Goal: Complete application form

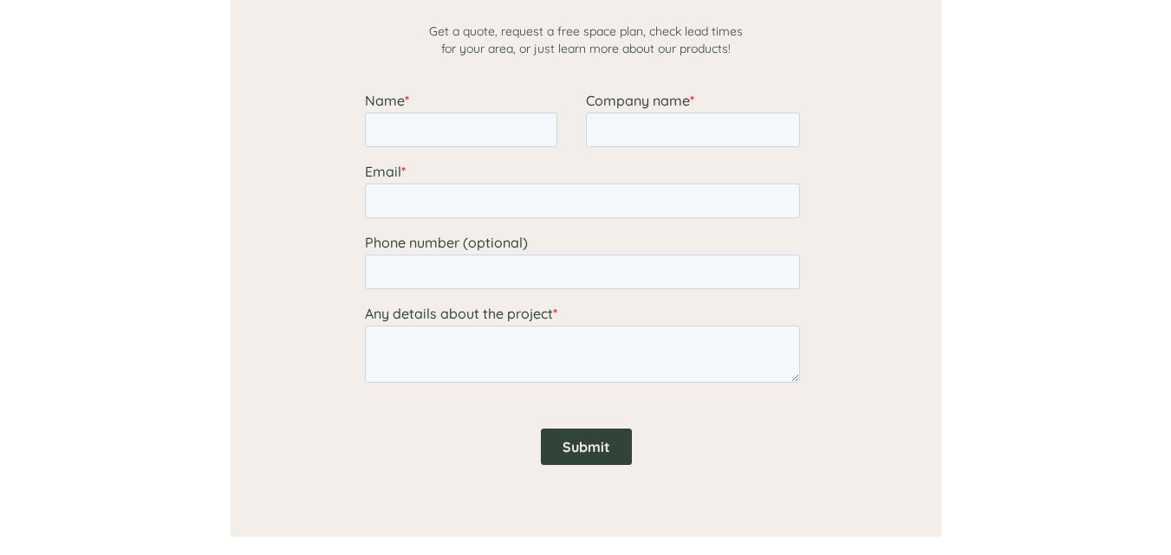
scroll to position [1503, 0]
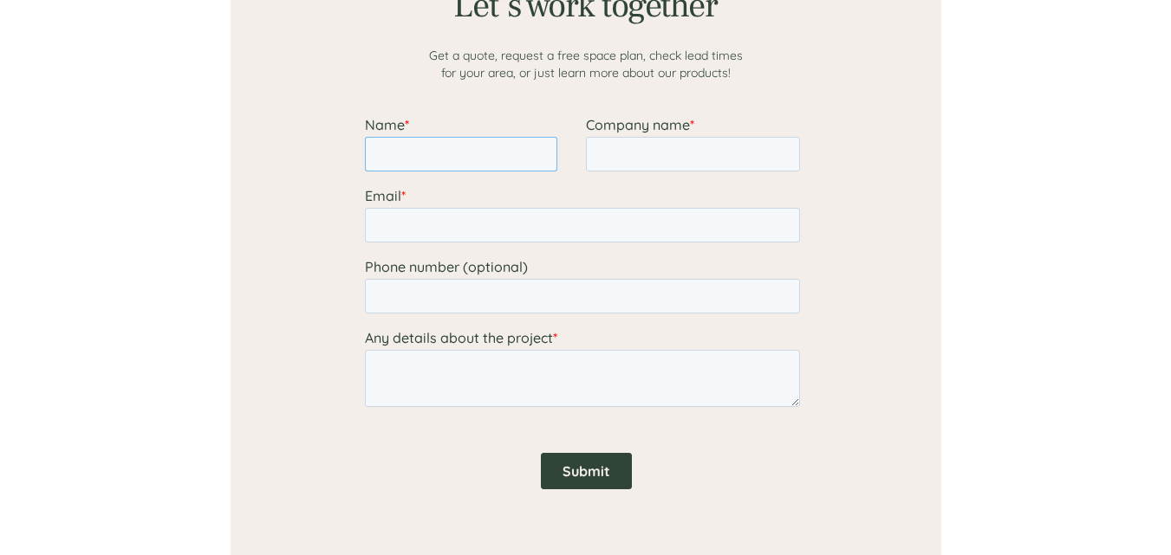
click at [531, 149] on input "Name *" at bounding box center [460, 154] width 192 height 35
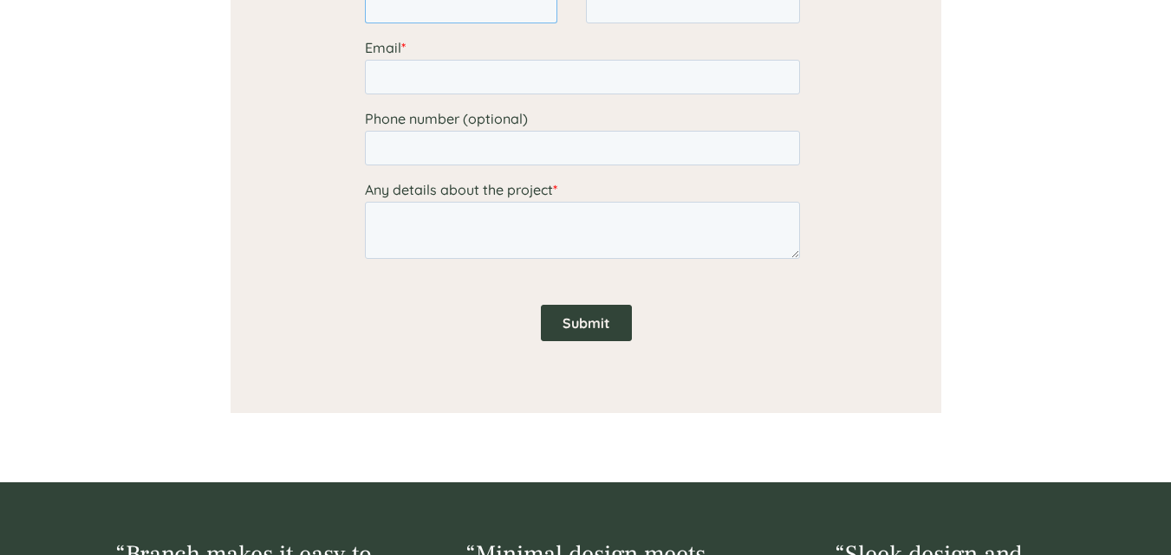
scroll to position [1632, 0]
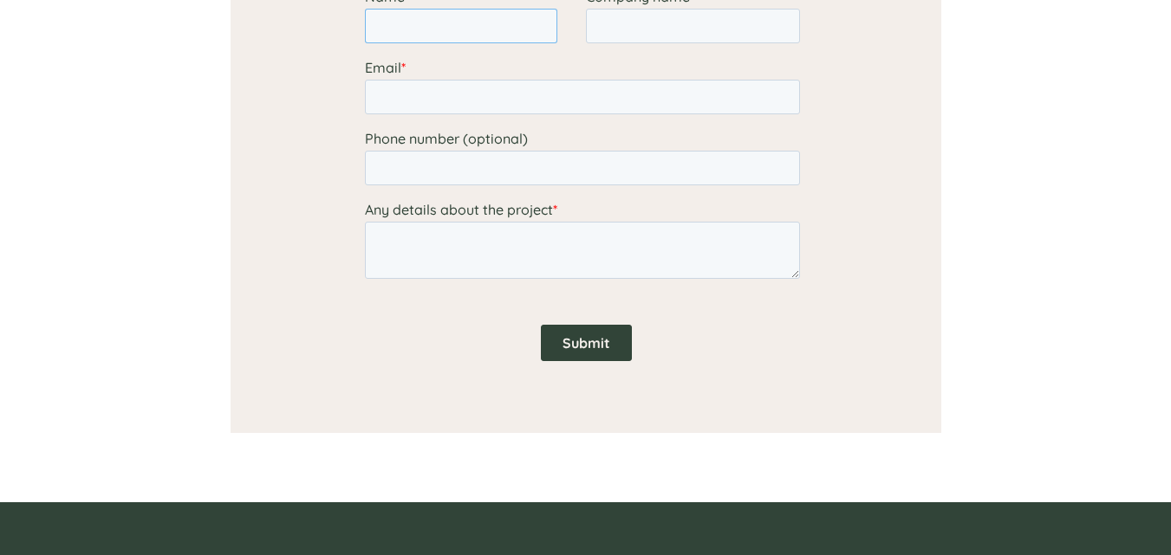
click at [505, 27] on input "Name *" at bounding box center [460, 26] width 192 height 35
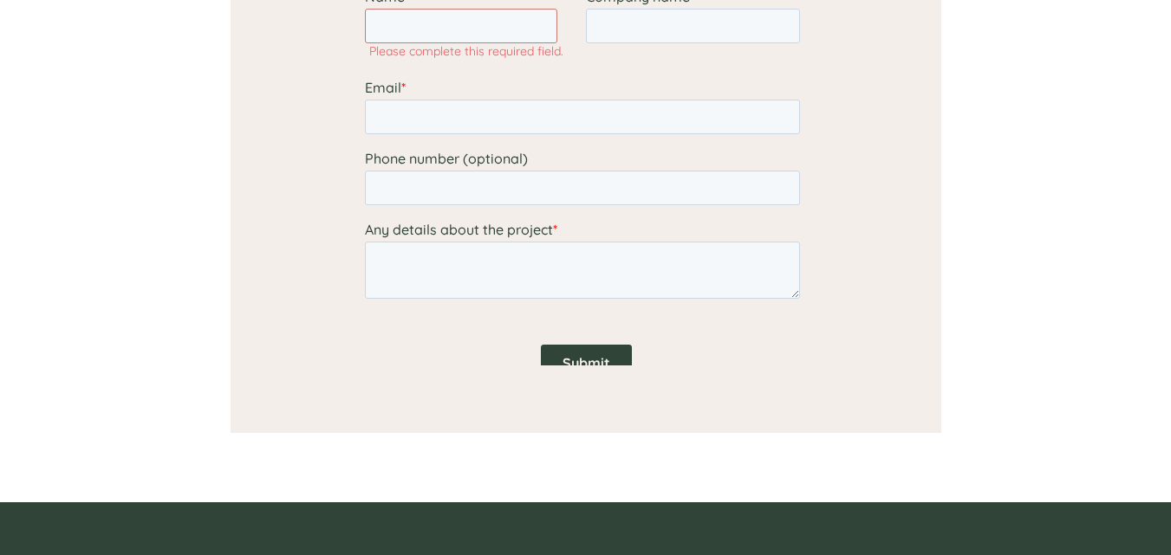
click at [750, 462] on div at bounding box center [586, 107] width 1040 height 789
click at [668, 286] on textarea "Any details about the project *" at bounding box center [581, 270] width 435 height 57
paste textarea "I hope this message finds you well. I am writing to request a quote for the fol…"
type textarea "I hope this message finds you well. I am writing to request a quote for the fol…"
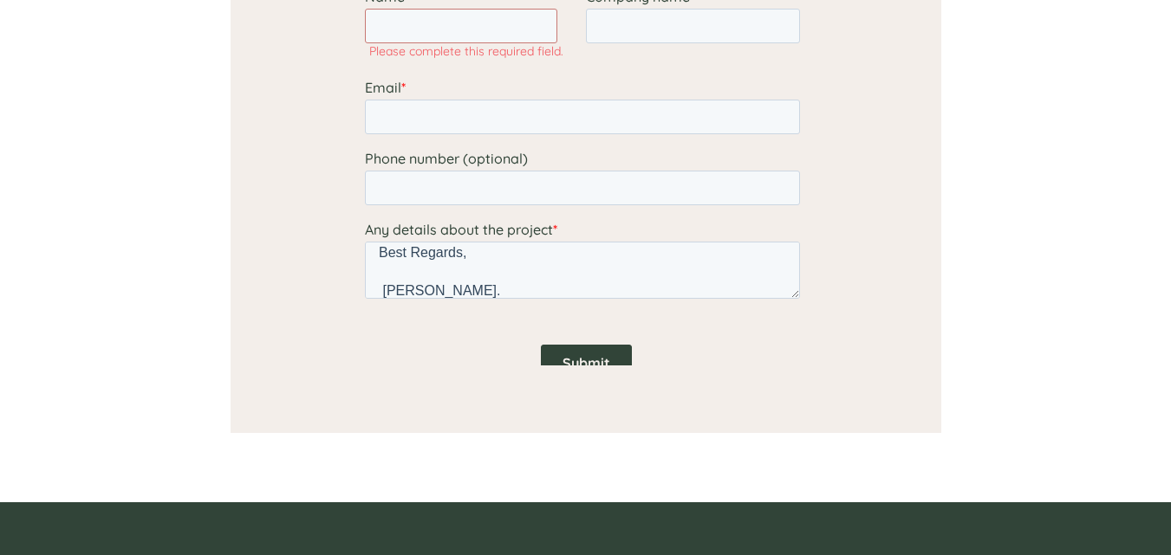
click at [248, 456] on div at bounding box center [586, 107] width 1040 height 789
click at [415, 185] on input "Phone number (optional)" at bounding box center [581, 188] width 435 height 35
paste input "[PHONE_NUMBER]"
type input "[PHONE_NUMBER]"
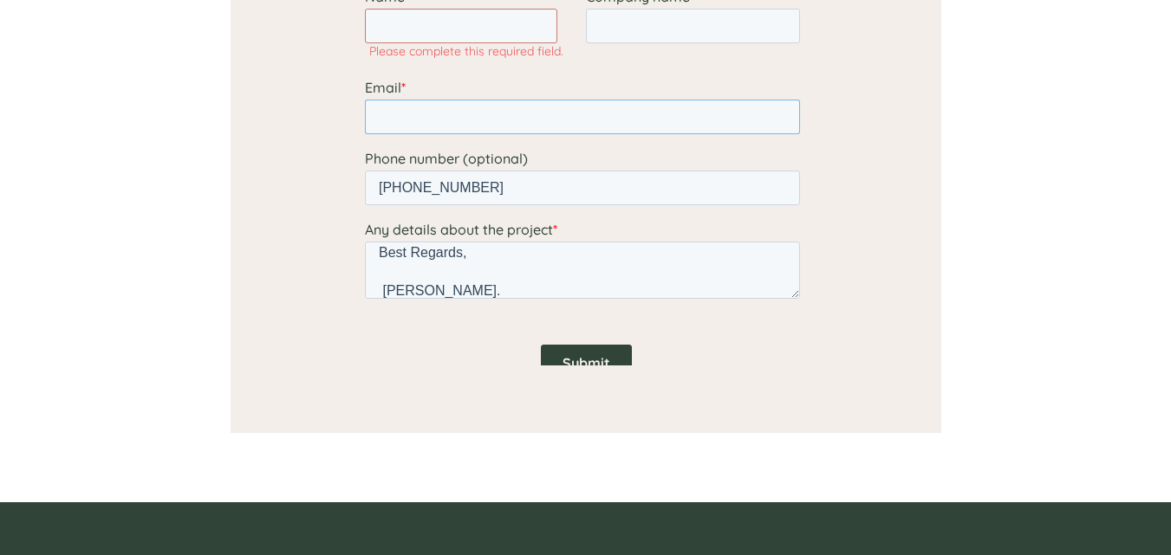
click at [461, 117] on input "Email *" at bounding box center [581, 117] width 435 height 35
type input "[EMAIL_ADDRESS][DOMAIN_NAME]"
click at [456, 27] on input "Name *" at bounding box center [460, 26] width 192 height 35
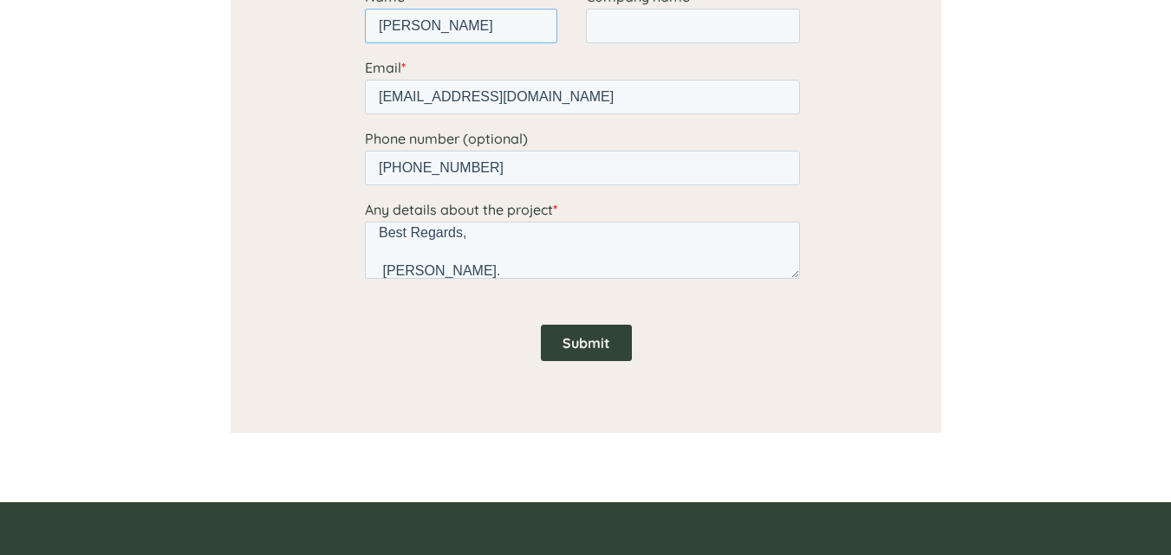
type input "[PERSON_NAME]"
click at [574, 345] on input "Submit" at bounding box center [585, 343] width 91 height 36
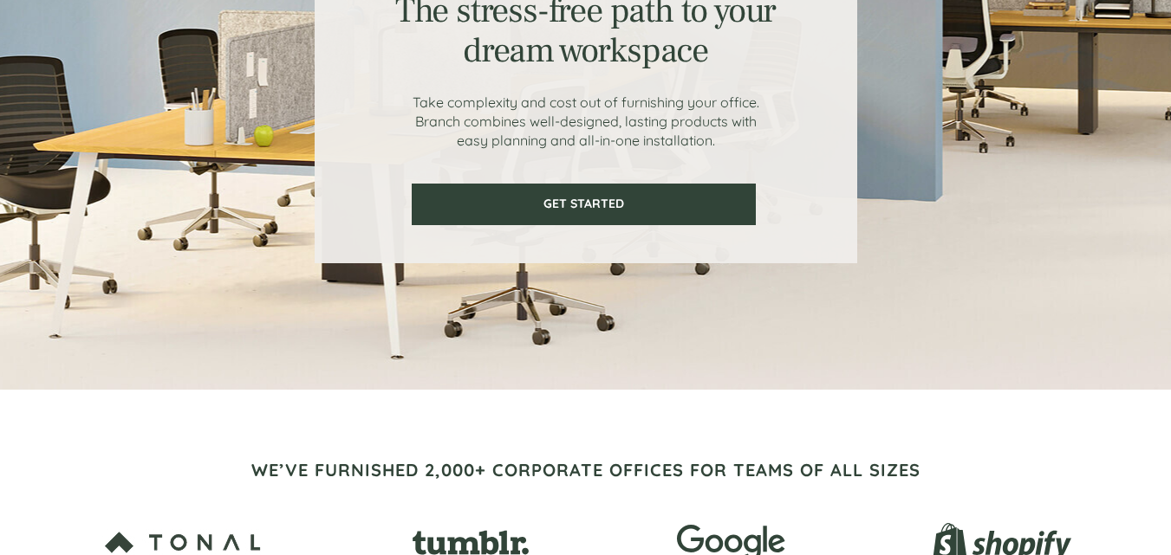
scroll to position [1122, 0]
